Goal: Information Seeking & Learning: Learn about a topic

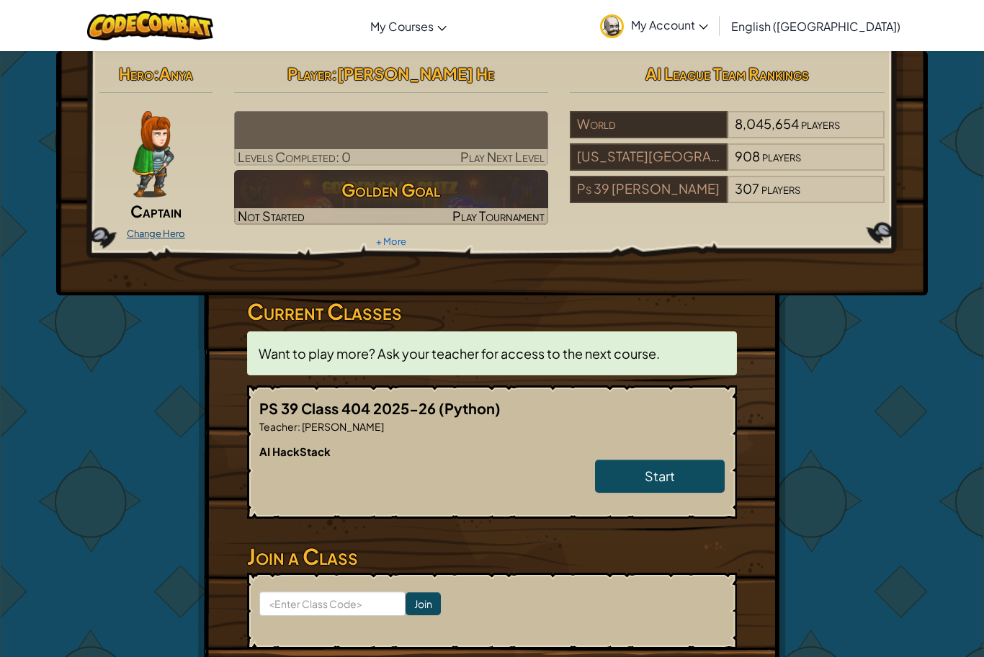
click at [151, 231] on link "Change Hero" at bounding box center [156, 234] width 58 height 12
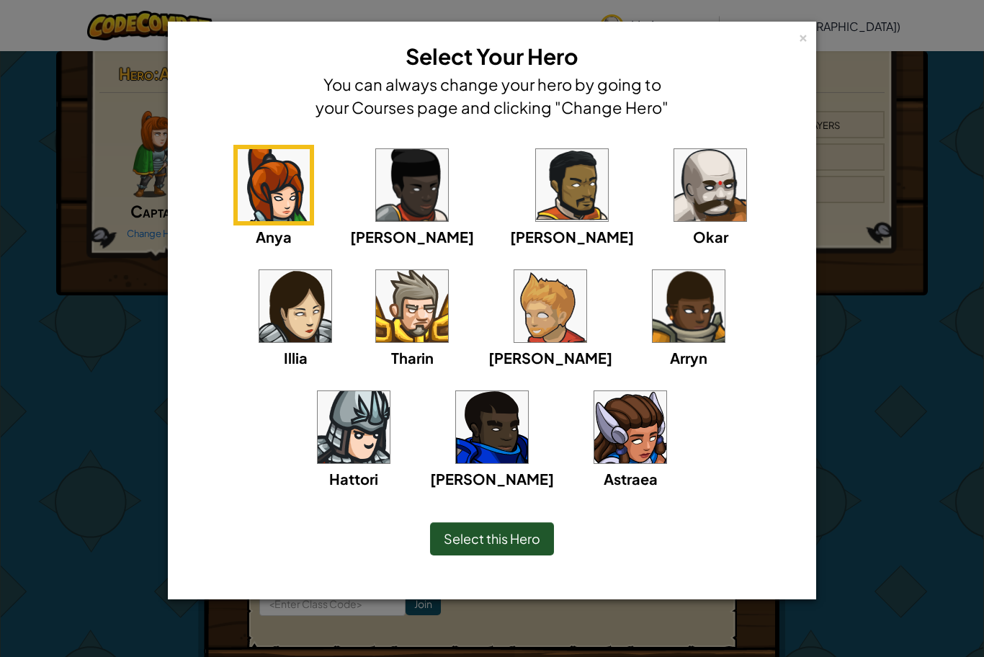
click at [376, 316] on img at bounding box center [412, 306] width 72 height 72
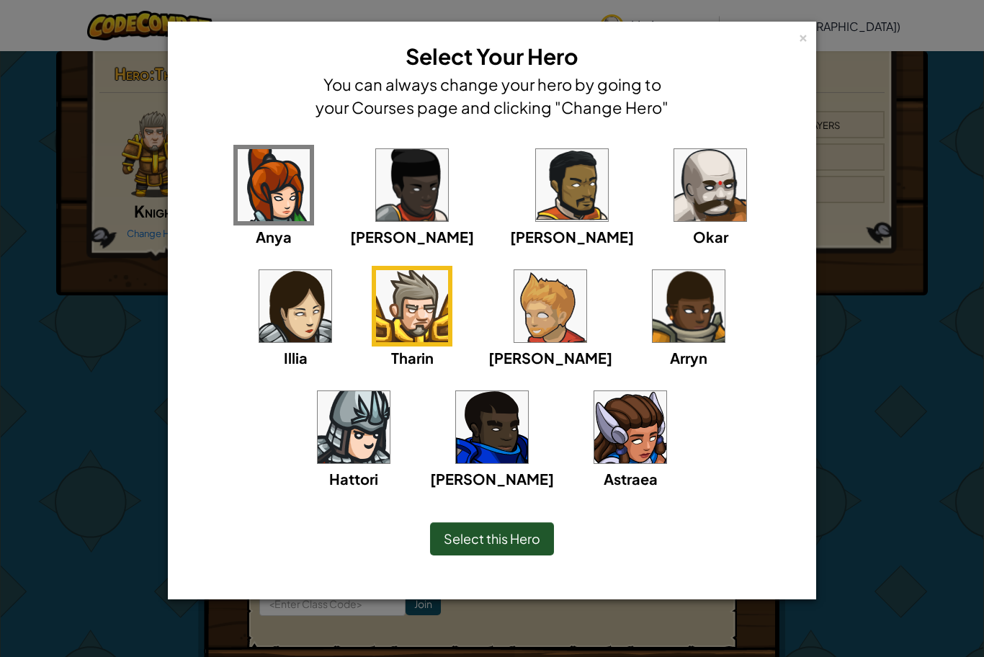
click at [653, 316] on img at bounding box center [689, 306] width 72 height 72
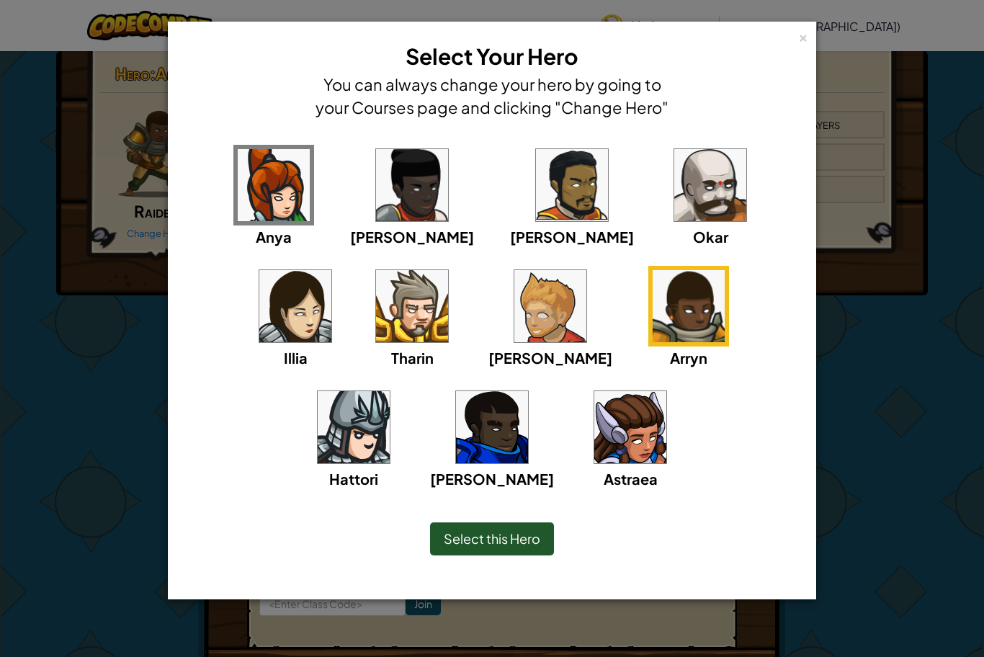
click at [390, 391] on img at bounding box center [354, 427] width 72 height 72
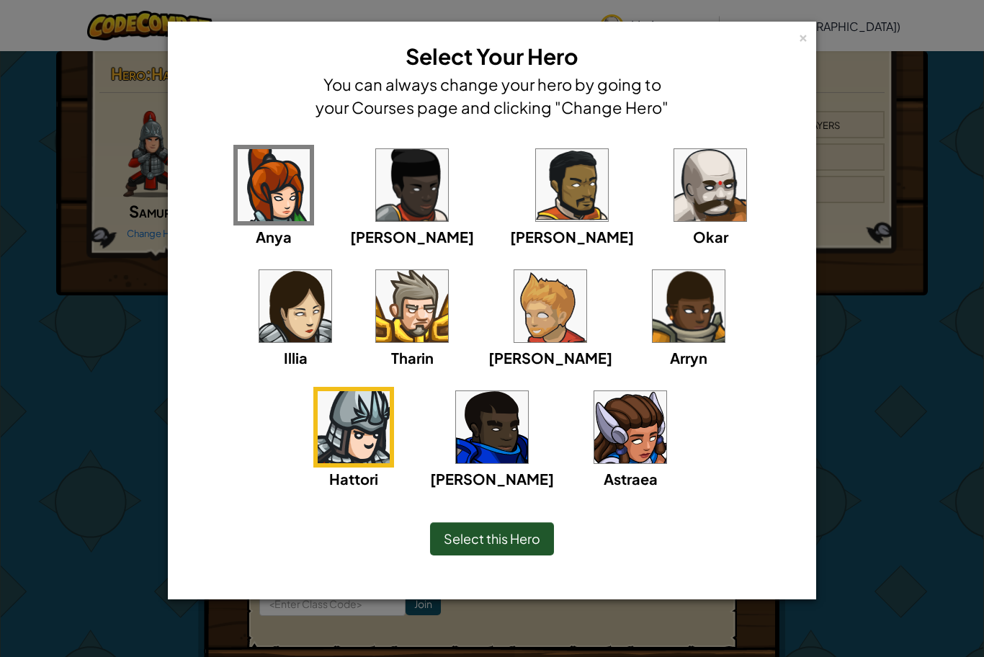
click at [461, 543] on span "Select this Hero" at bounding box center [492, 538] width 97 height 17
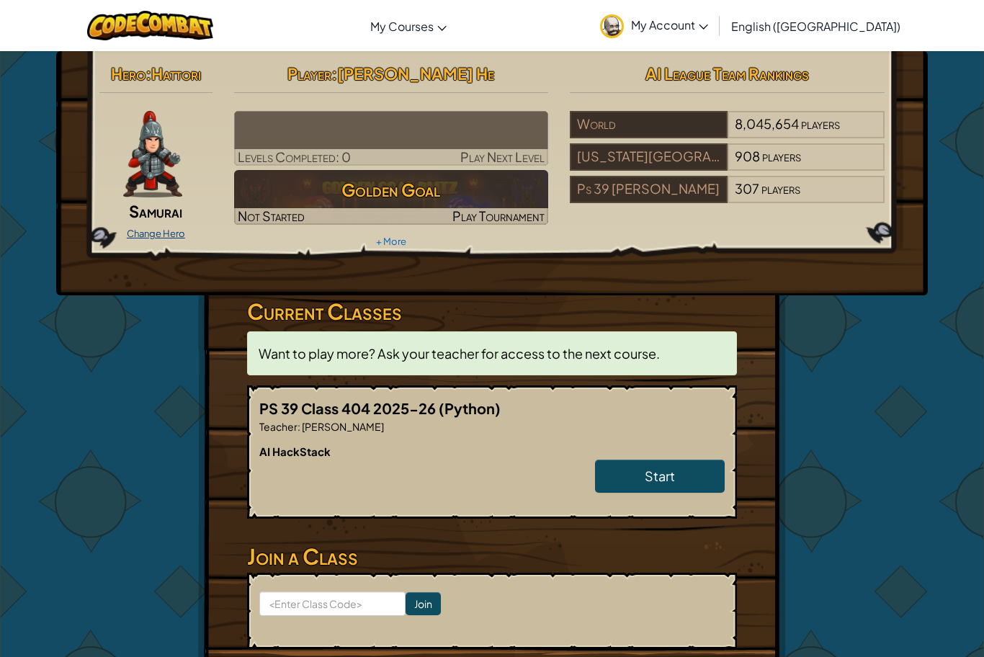
click at [142, 228] on link "Change Hero" at bounding box center [156, 234] width 58 height 12
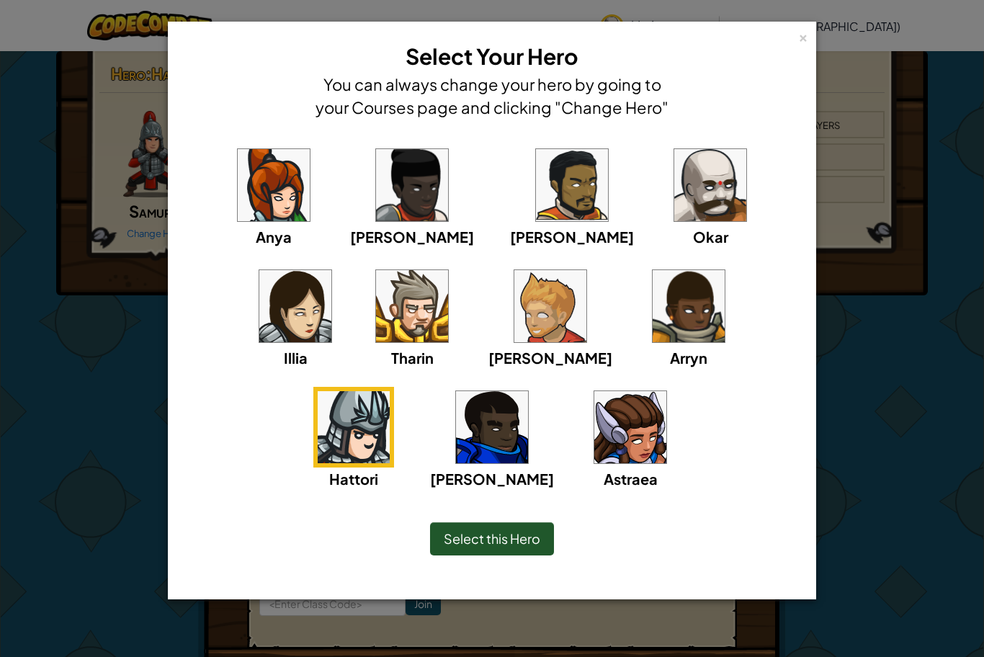
click at [536, 211] on img at bounding box center [572, 185] width 72 height 72
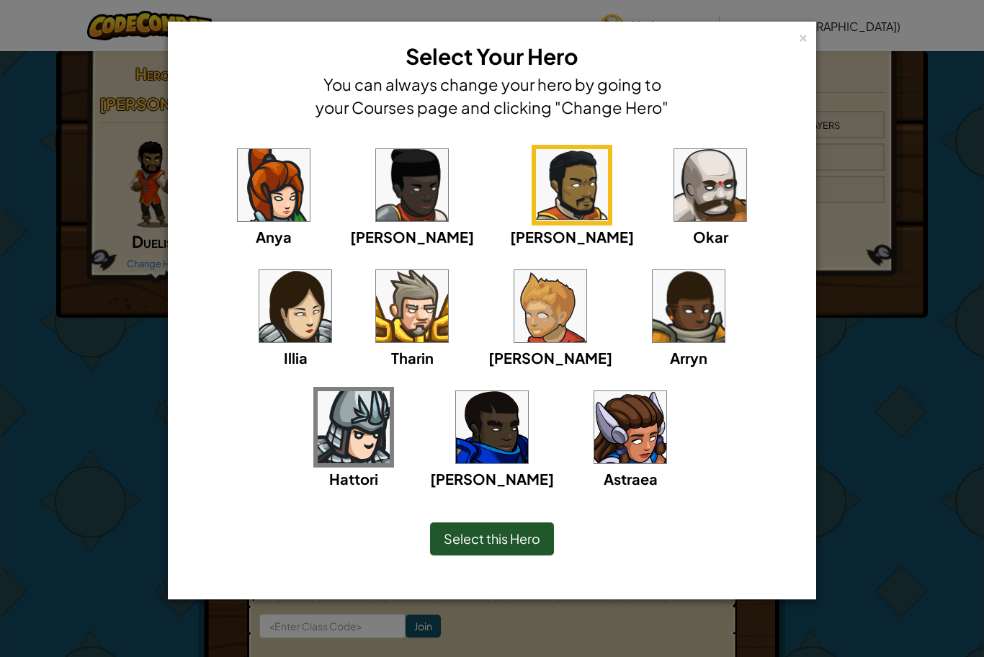
click at [515, 313] on img at bounding box center [551, 306] width 72 height 72
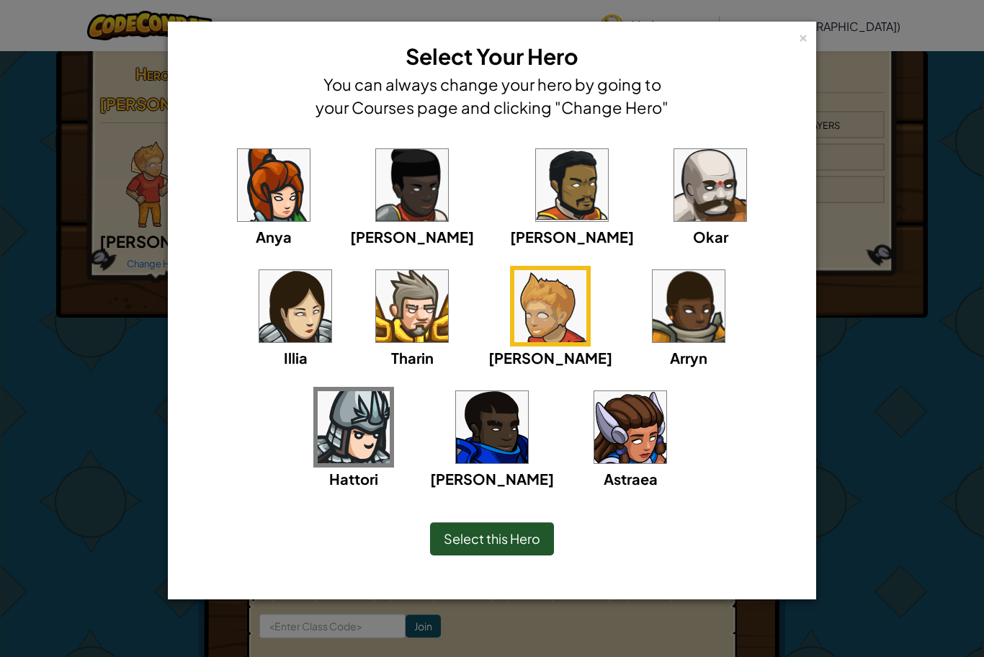
click at [501, 549] on div "Select this Hero" at bounding box center [492, 538] width 124 height 33
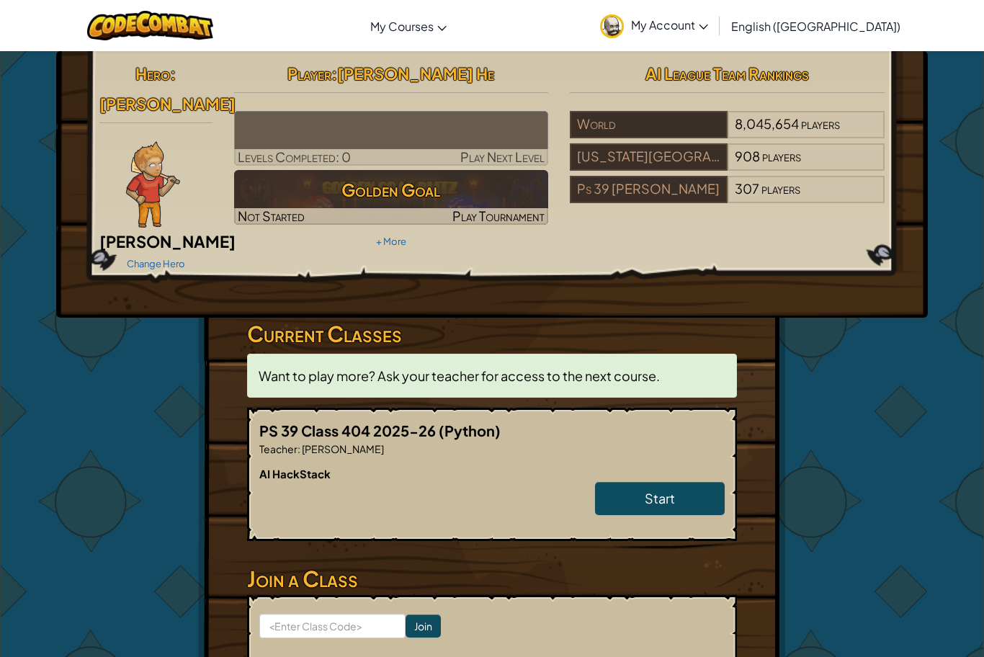
click at [143, 252] on div "Change Hero" at bounding box center [155, 263] width 113 height 23
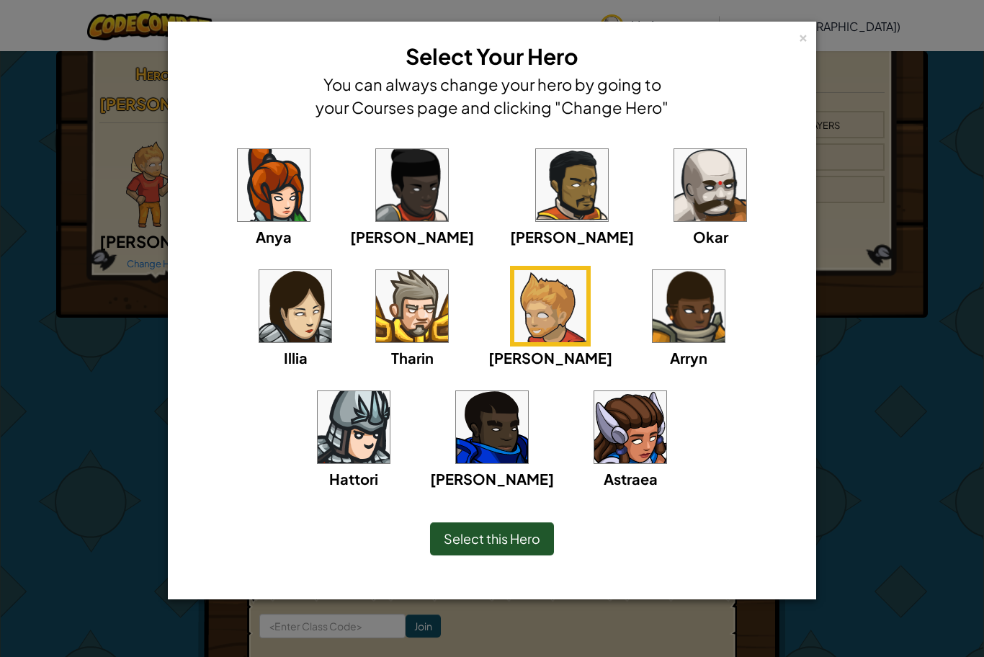
click at [390, 391] on img at bounding box center [354, 427] width 72 height 72
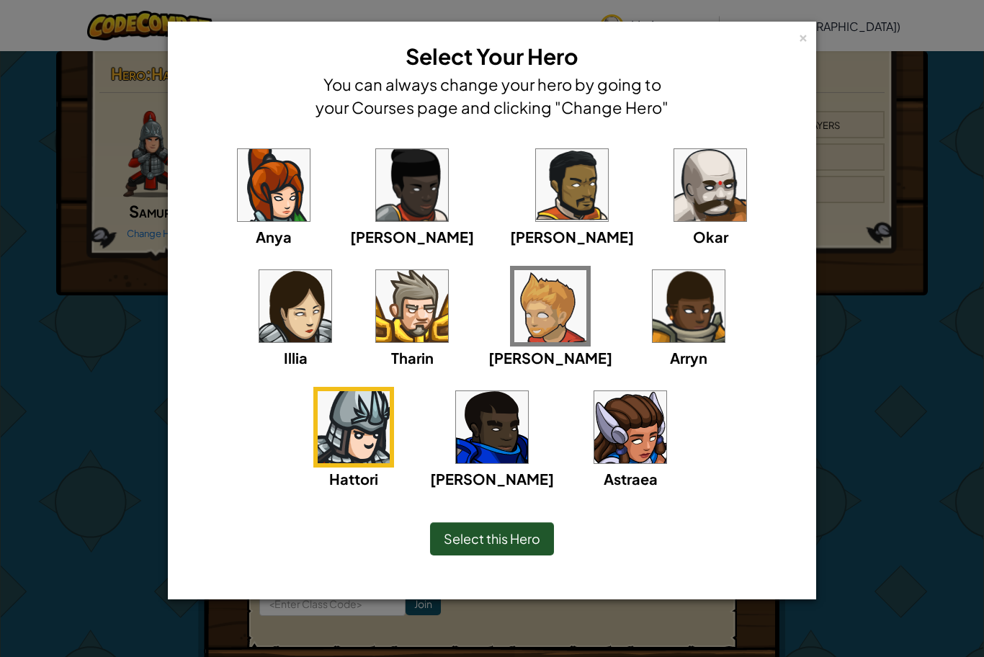
click at [503, 530] on span "Select this Hero" at bounding box center [492, 538] width 97 height 17
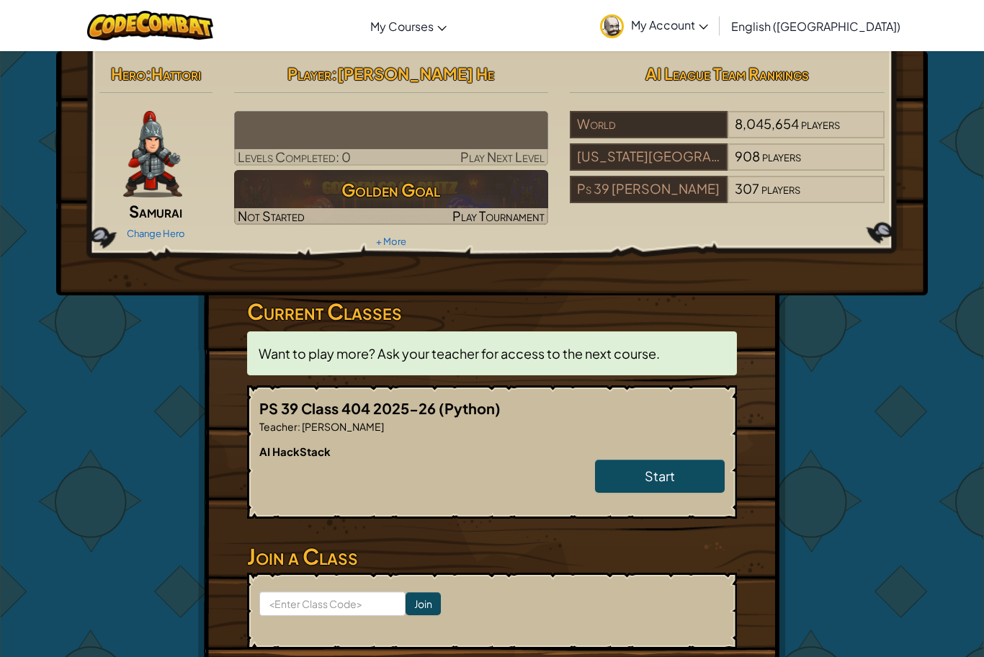
scroll to position [4, 0]
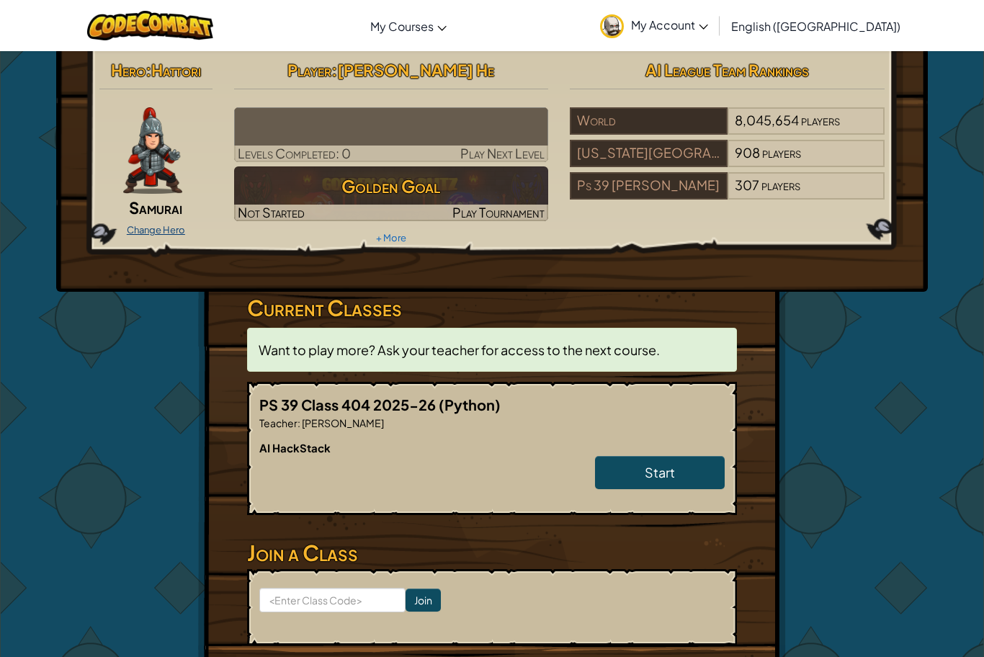
click at [146, 228] on link "Change Hero" at bounding box center [156, 230] width 58 height 12
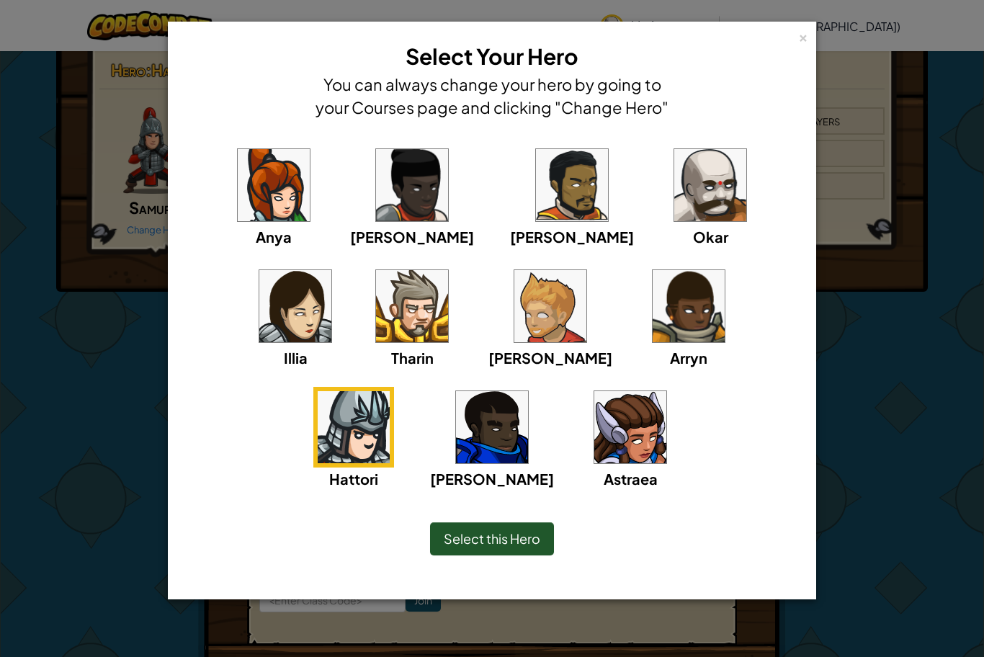
click at [675, 219] on img at bounding box center [711, 185] width 72 height 72
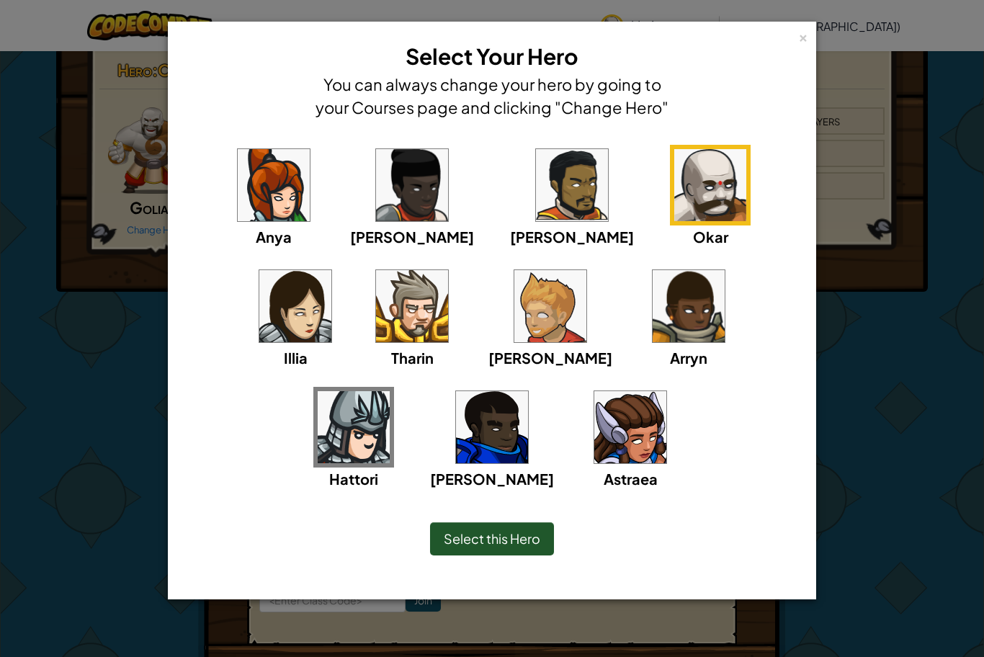
click at [487, 542] on span "Select this Hero" at bounding box center [492, 538] width 97 height 17
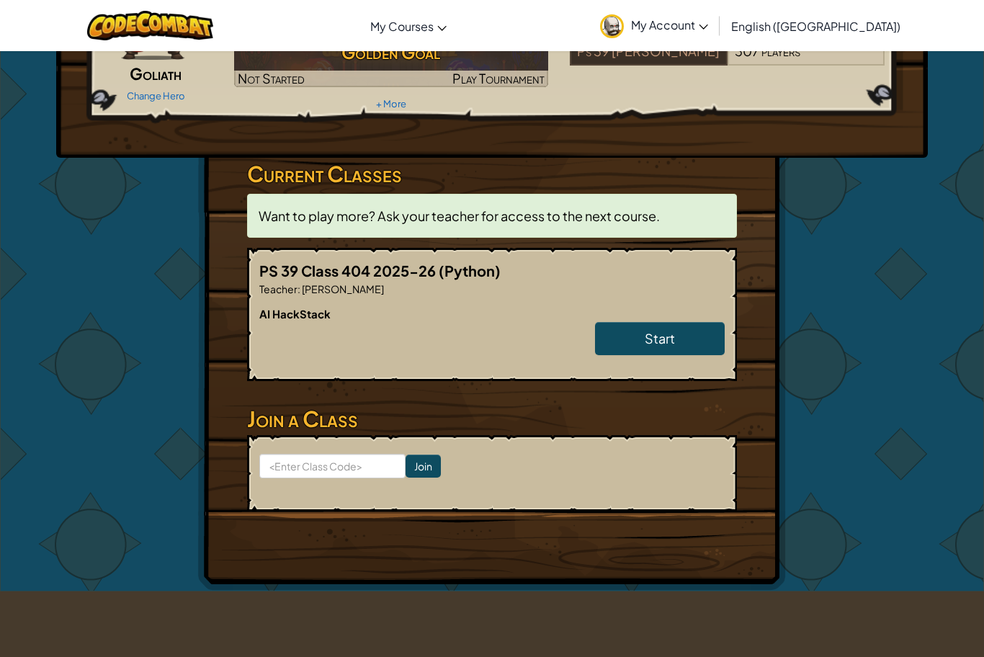
scroll to position [135, 0]
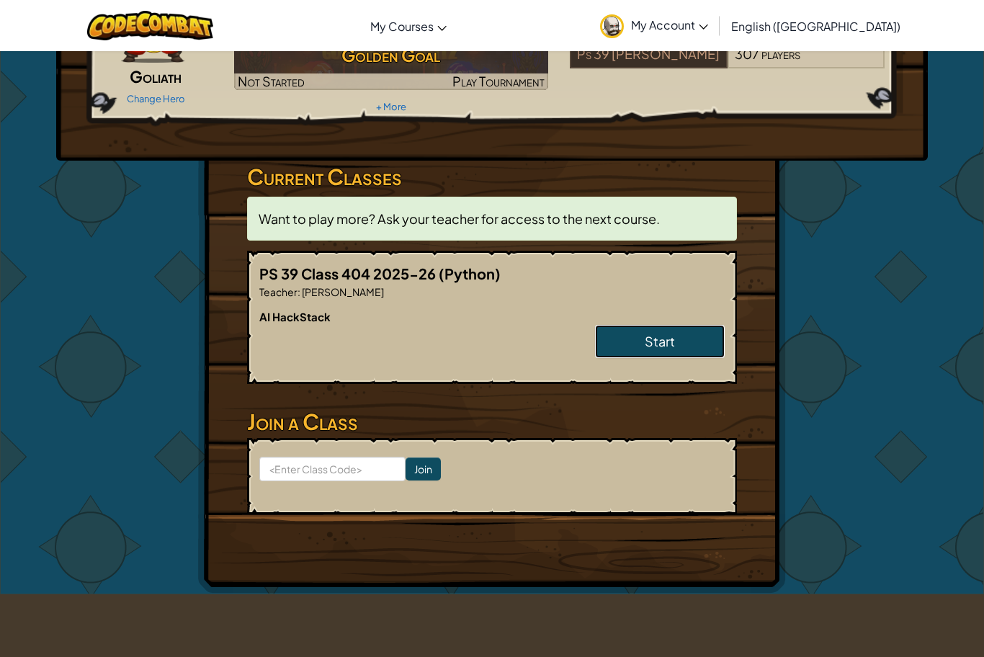
click at [629, 345] on link "Start" at bounding box center [660, 341] width 130 height 33
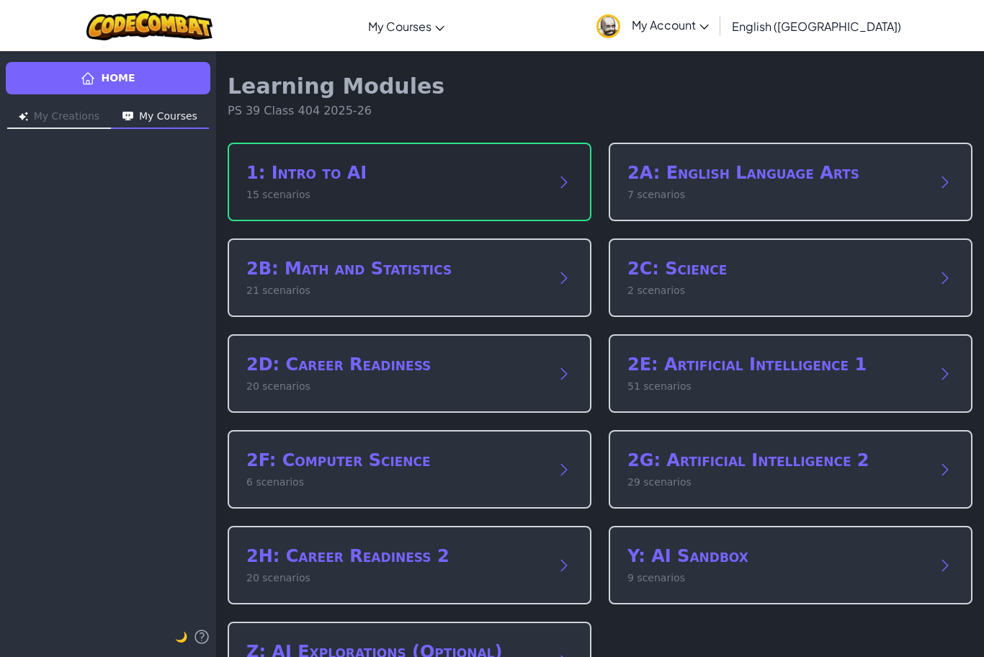
click at [520, 184] on h2 "1: Intro to AI" at bounding box center [395, 172] width 298 height 23
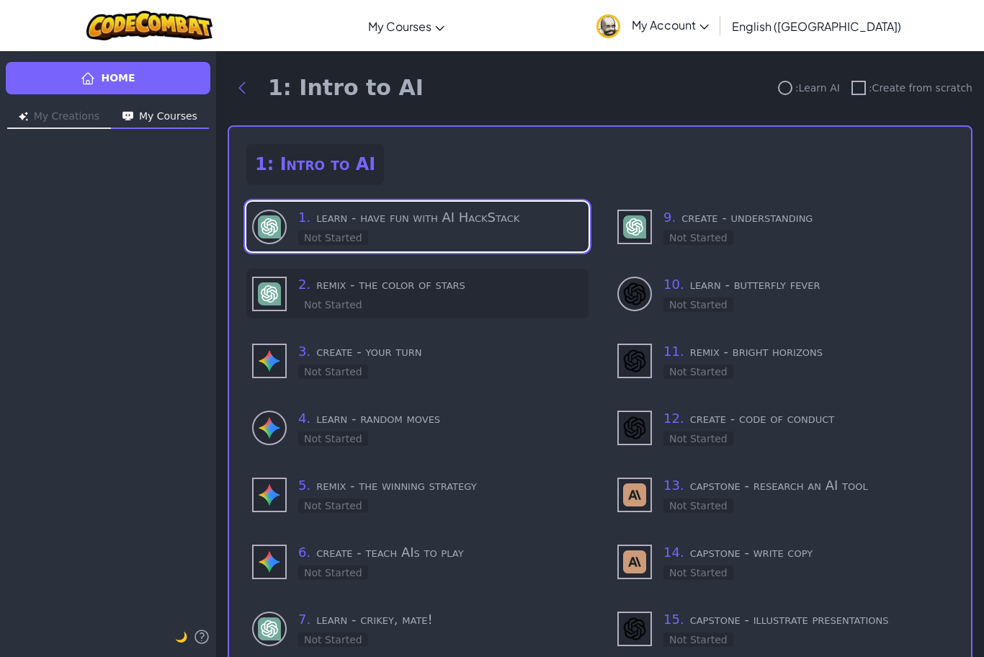
scroll to position [4, 0]
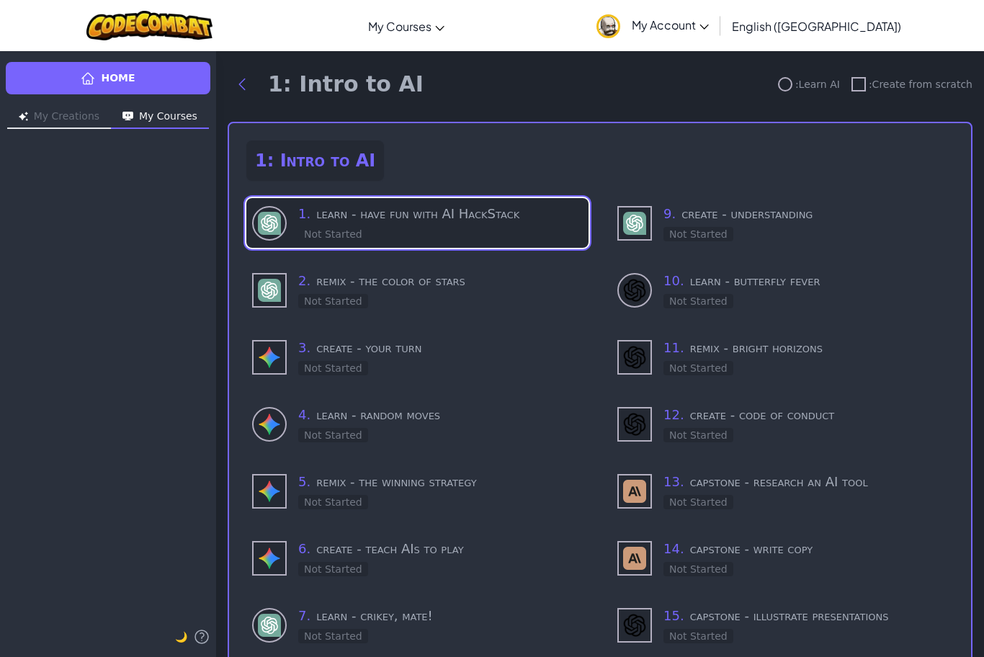
click at [400, 214] on h3 "1 . learn - have fun with AI HackStack" at bounding box center [440, 214] width 285 height 20
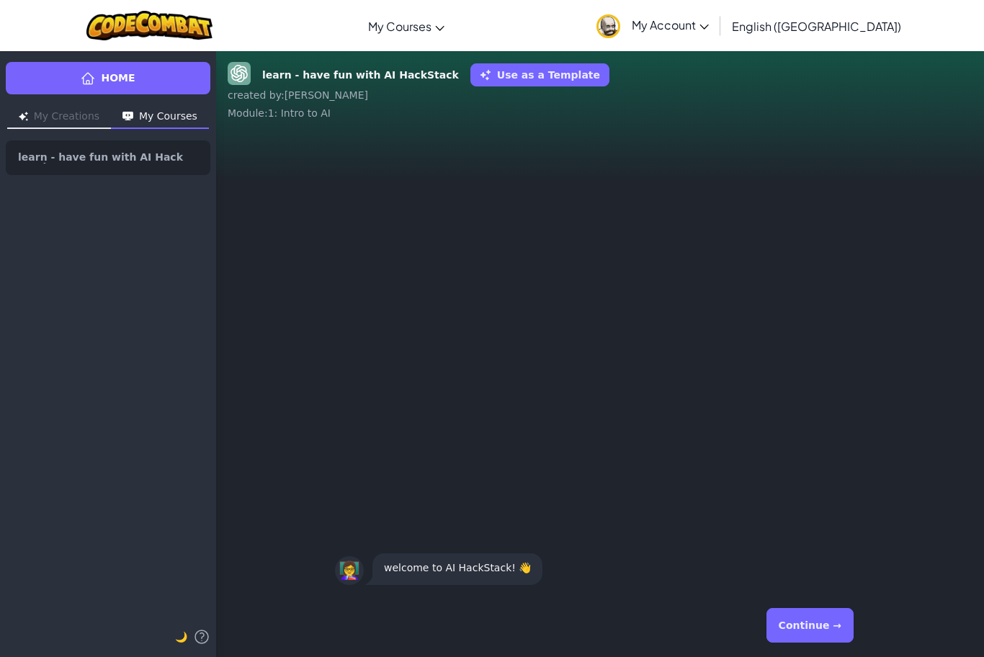
click at [814, 619] on button "Continue →" at bounding box center [810, 625] width 87 height 35
click at [818, 626] on button "Continue →" at bounding box center [810, 625] width 87 height 35
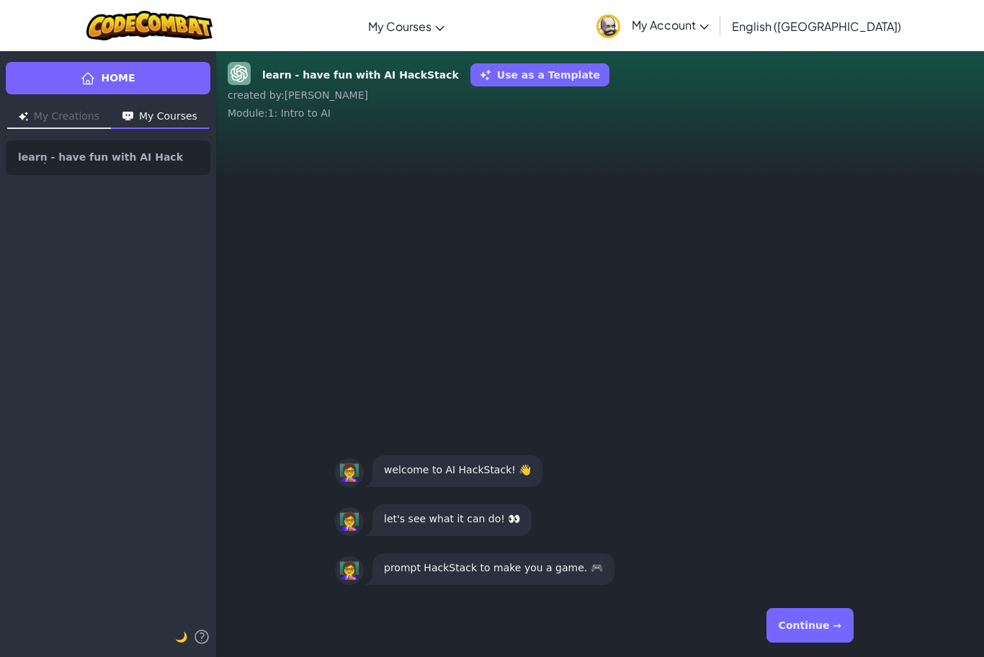
click at [809, 638] on button "Continue →" at bounding box center [810, 625] width 87 height 35
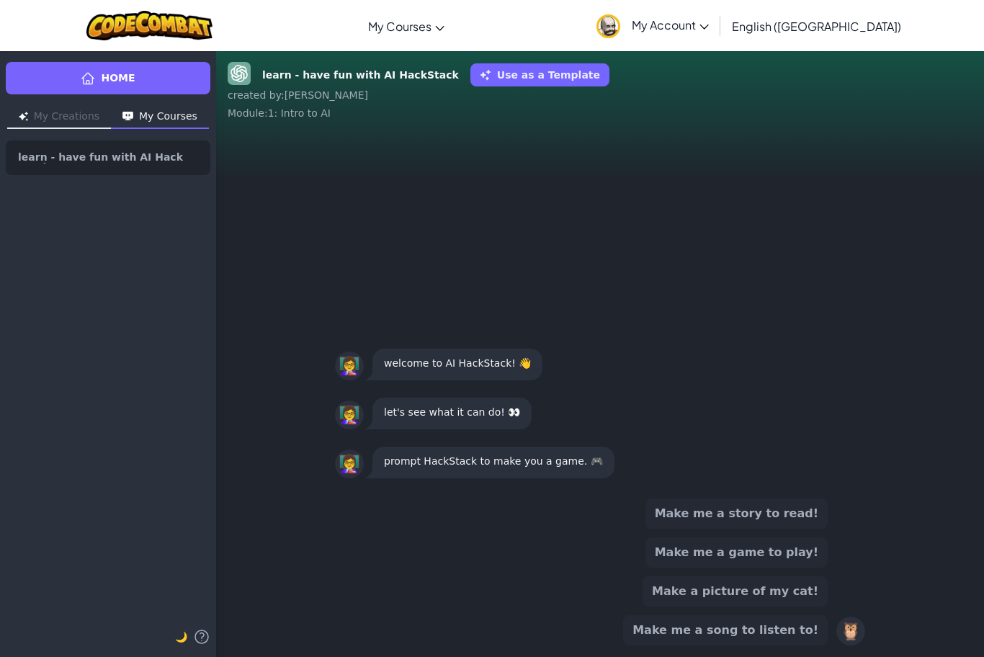
click at [796, 554] on button "Make me a game to play!" at bounding box center [737, 553] width 182 height 30
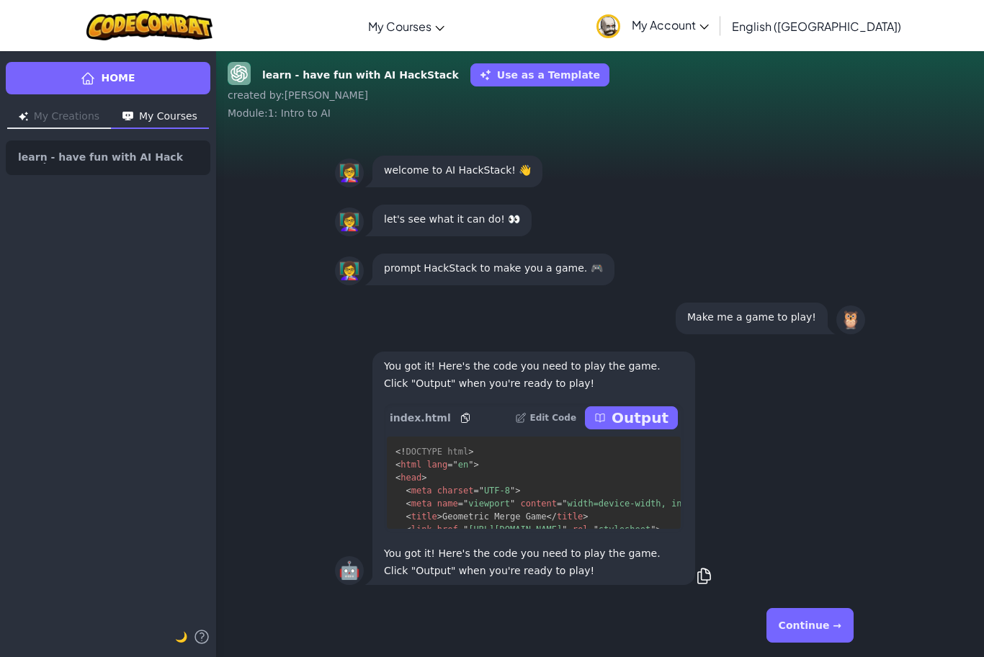
click at [980, 530] on div "🤖 You got it! Here's the code you need to play the game. Click "Output" when yo…" at bounding box center [600, 468] width 768 height 251
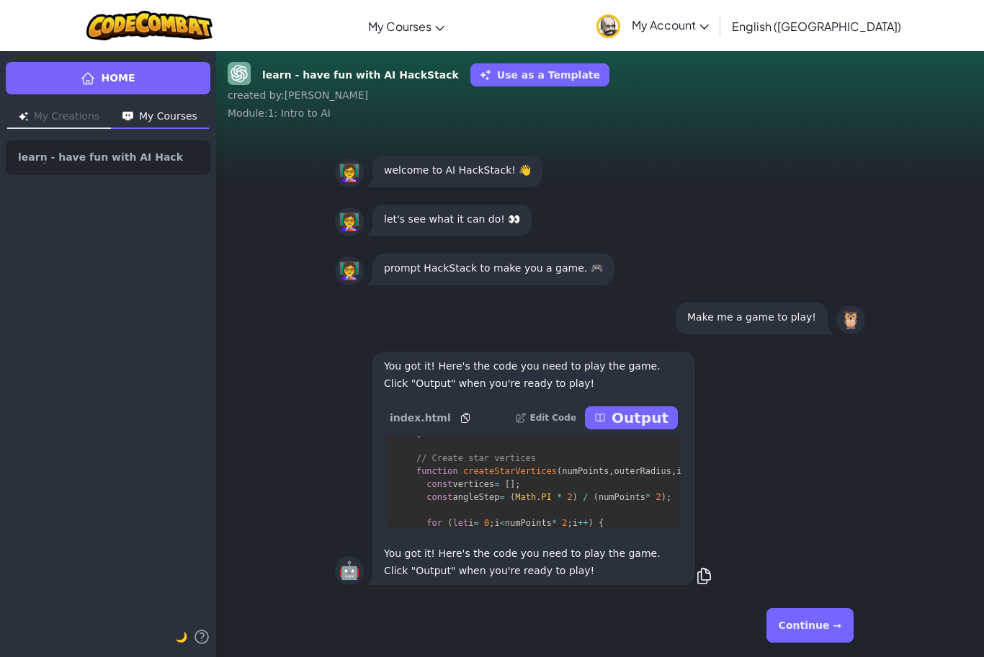
scroll to position [7085, 0]
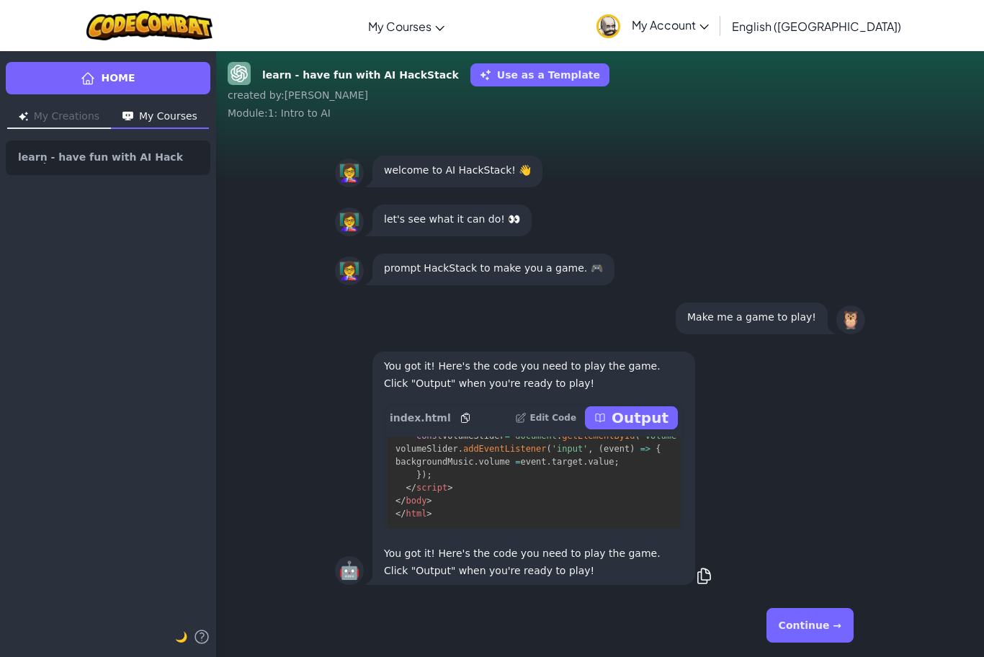
click at [633, 416] on p "Output" at bounding box center [640, 418] width 57 height 20
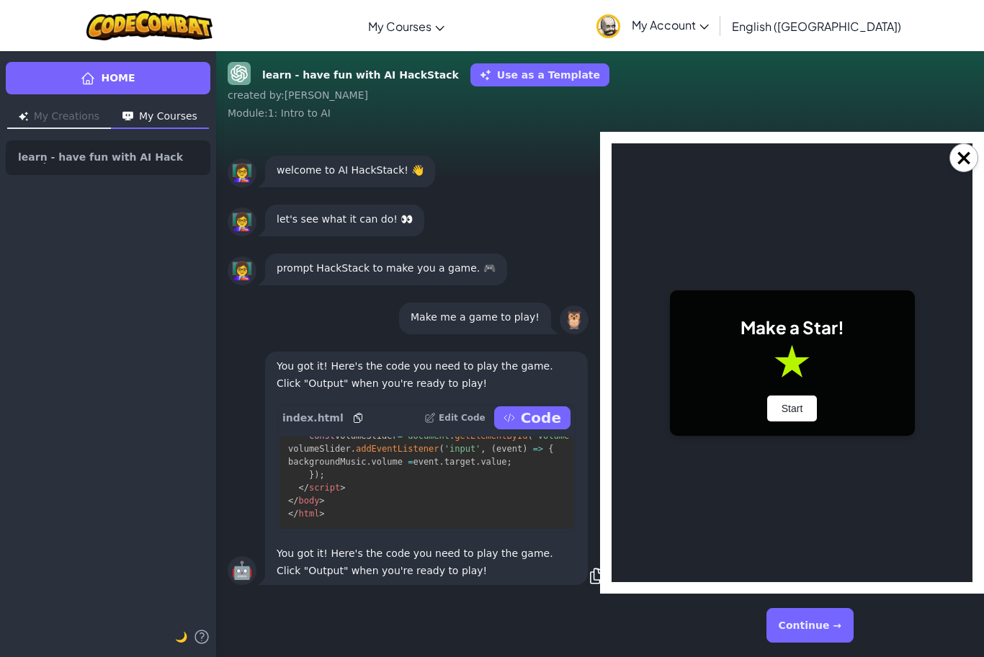
scroll to position [0, 0]
click at [783, 416] on button "Start" at bounding box center [792, 409] width 50 height 26
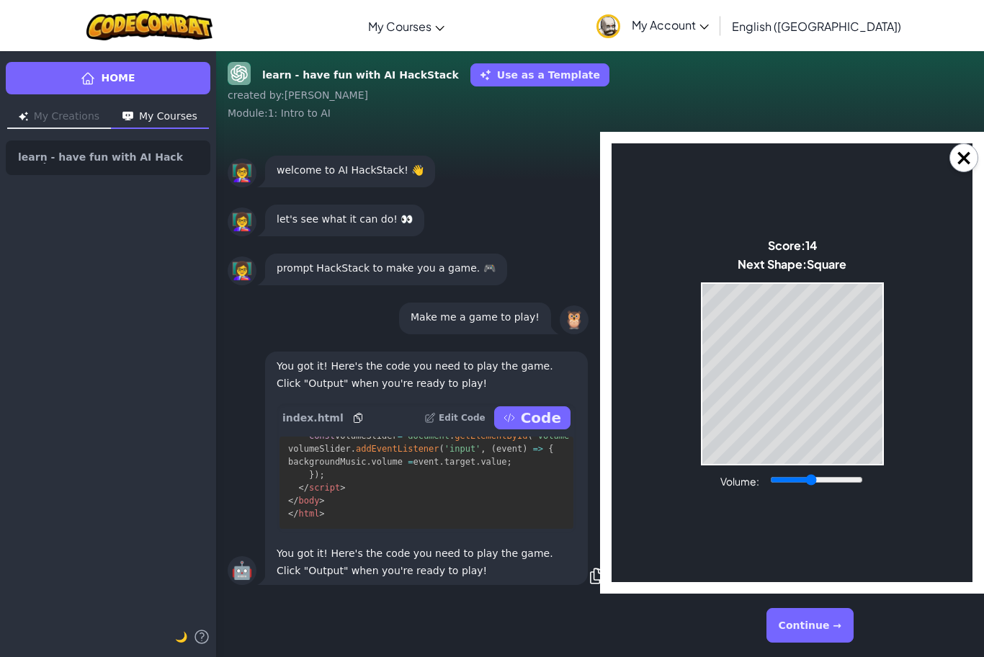
click at [877, 465] on div "Game Over Your stack reached the top! Restart" at bounding box center [792, 373] width 183 height 183
type input "0.4"
click at [883, 398] on div "Game Over Your stack reached the top! Restart" at bounding box center [792, 373] width 183 height 183
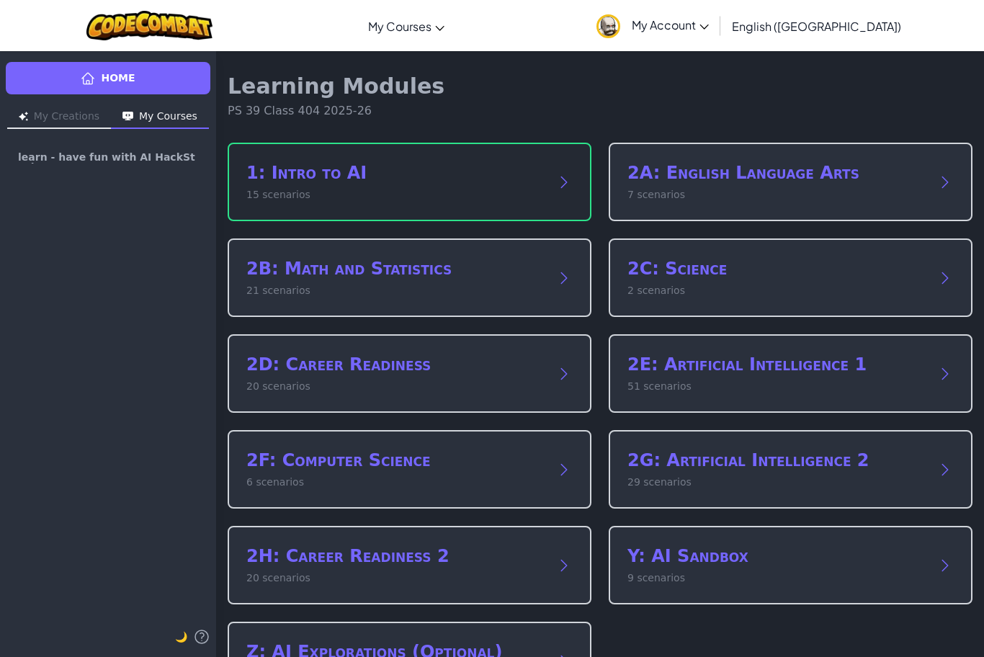
click at [566, 171] on div "1: Intro to AI 15 scenarios" at bounding box center [410, 182] width 364 height 79
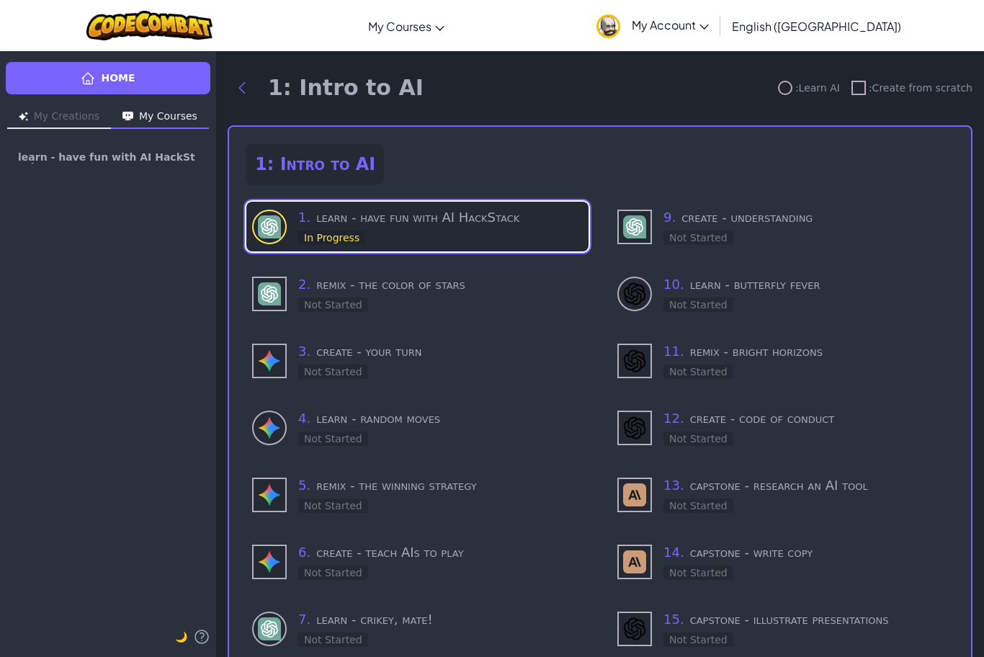
click at [515, 231] on div "1 . learn - have fun with AI HackStack In Progress" at bounding box center [440, 227] width 285 height 38
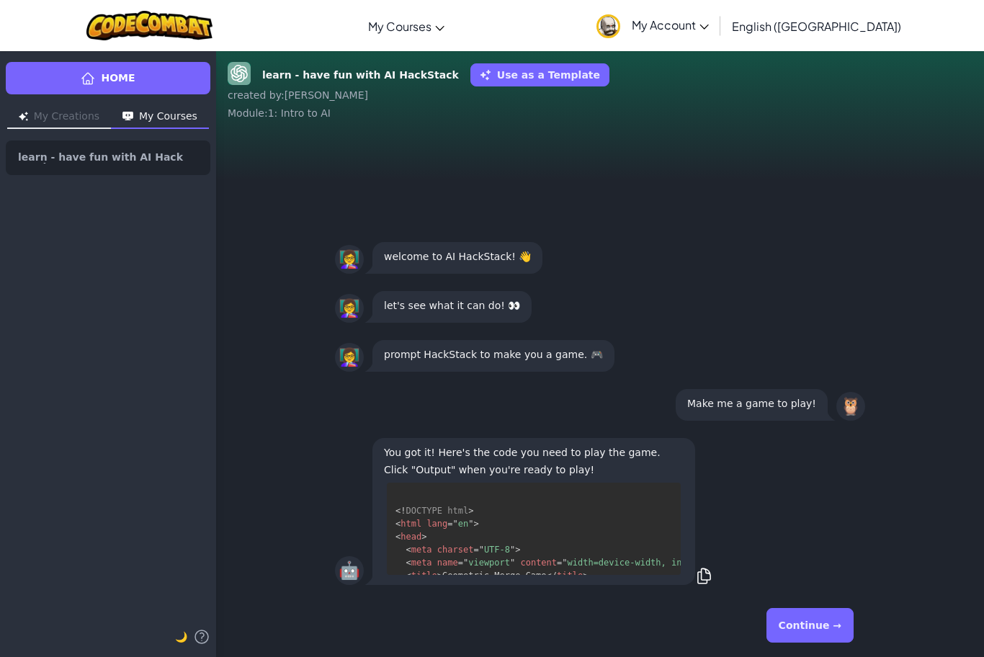
click at [809, 628] on button "Continue →" at bounding box center [810, 625] width 87 height 35
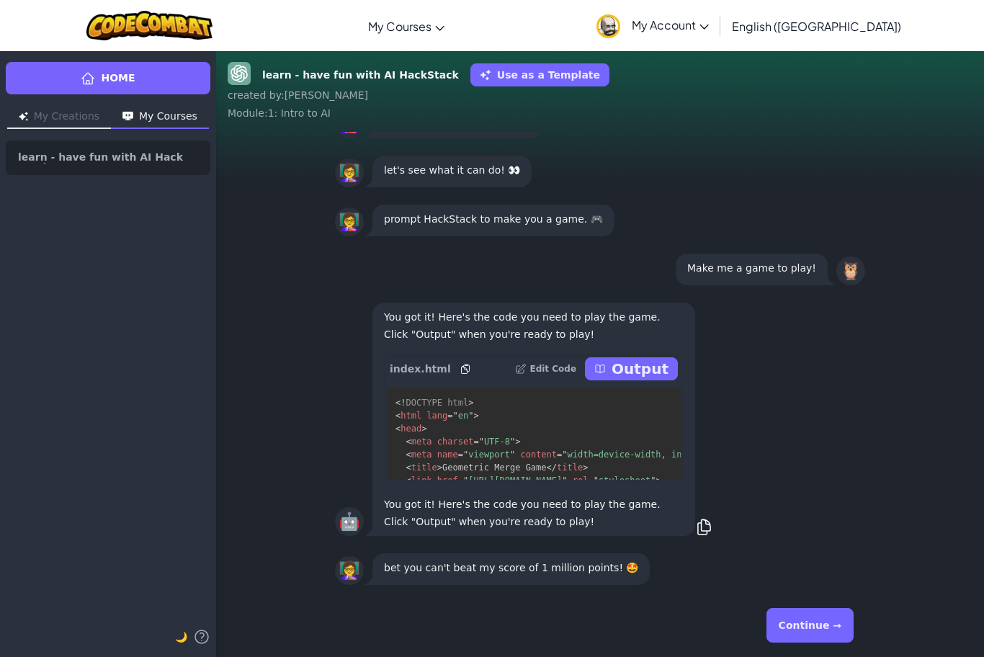
click at [639, 365] on p "Output" at bounding box center [640, 369] width 57 height 20
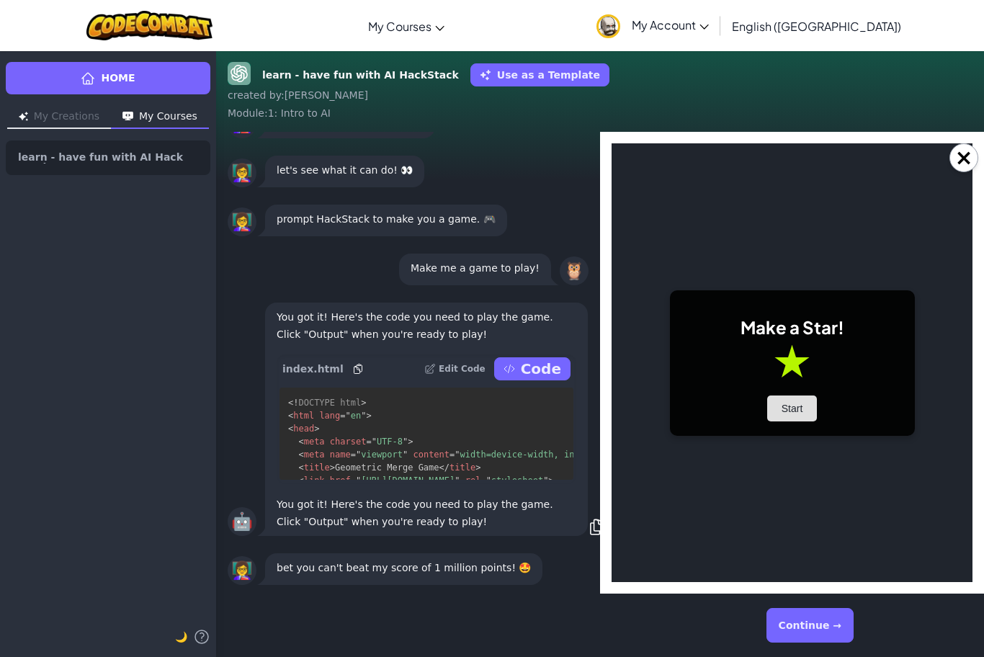
click at [783, 409] on button "Start" at bounding box center [792, 409] width 50 height 26
